Goal: Find specific page/section: Find specific page/section

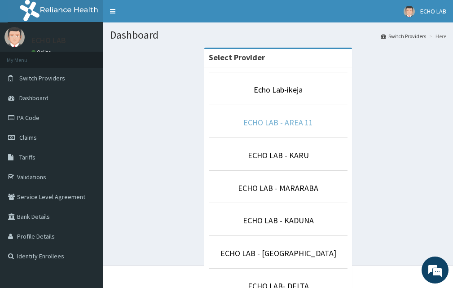
click at [285, 118] on link "ECHO LAB - AREA 11" at bounding box center [278, 122] width 70 height 10
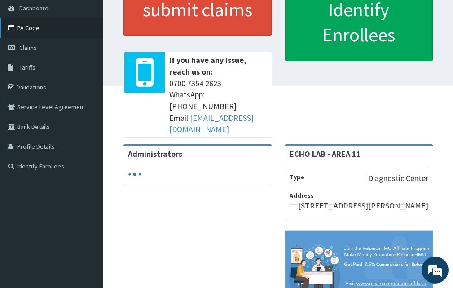
click at [38, 27] on link "PA Code" at bounding box center [51, 28] width 103 height 20
